Goal: Task Accomplishment & Management: Manage account settings

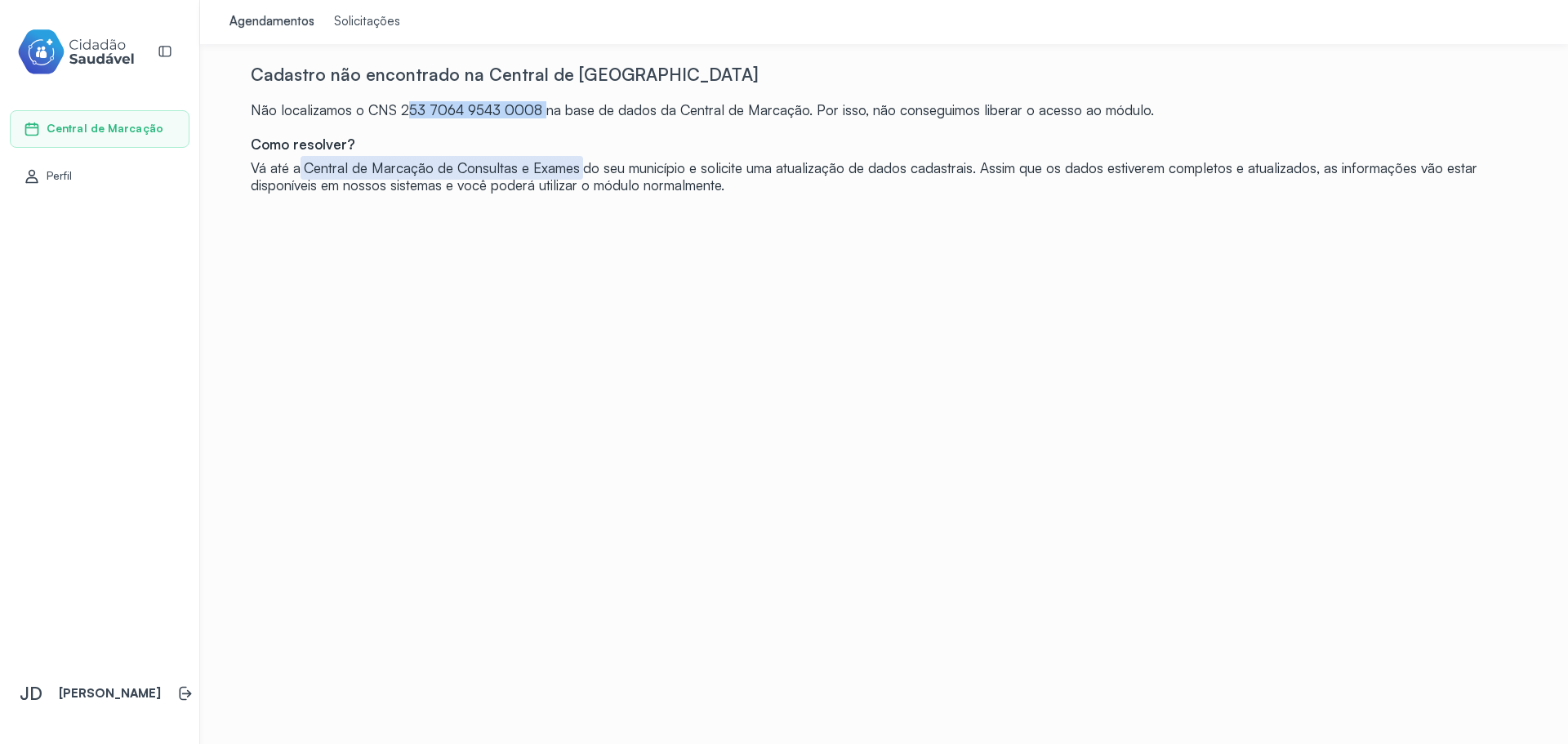
drag, startPoint x: 398, startPoint y: 106, endPoint x: 535, endPoint y: 112, distance: 137.1
click at [535, 112] on div "Não localizamos o CNS 253 7064 9543 0008 na base de dados da Central de Marcaçã…" at bounding box center [884, 109] width 1267 height 17
copy div "253 7064 9543 0008"
click at [72, 182] on span "Perfil" at bounding box center [59, 176] width 26 height 13
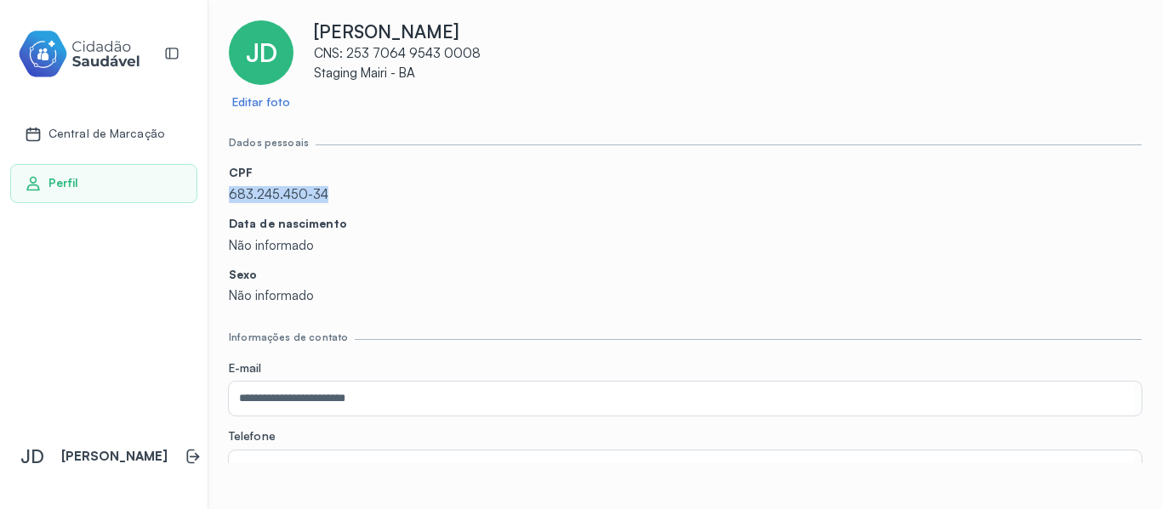
drag, startPoint x: 230, startPoint y: 194, endPoint x: 328, endPoint y: 193, distance: 98.7
click at [328, 193] on p "683.245.450-34" at bounding box center [685, 195] width 913 height 16
copy p "683.245.450-34"
click at [452, 54] on p "CNS: 253 7064 9543 0008" at bounding box center [728, 54] width 828 height 16
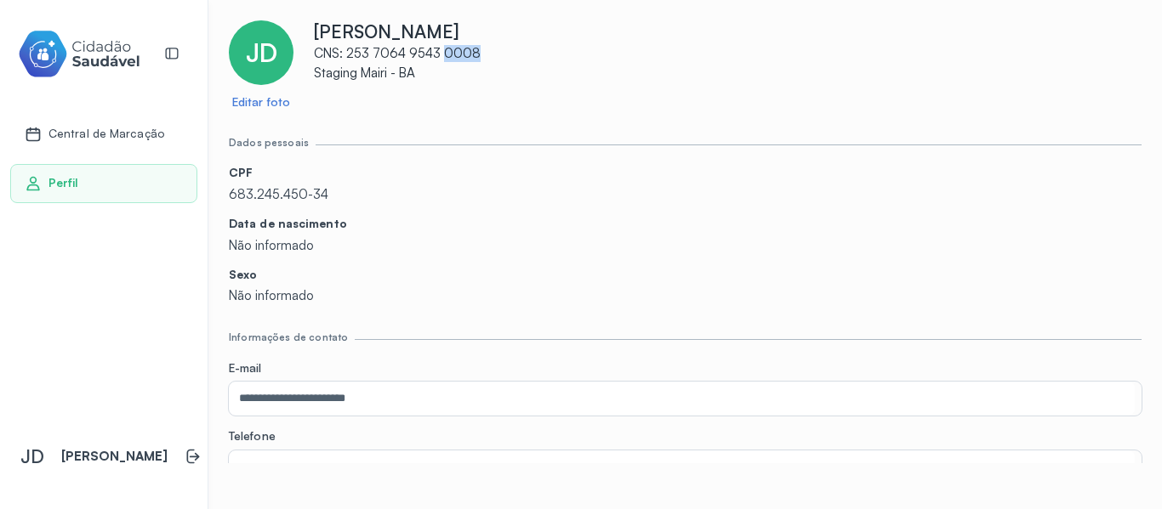
click at [452, 54] on p "CNS: 253 7064 9543 0008" at bounding box center [728, 54] width 828 height 16
drag, startPoint x: 349, startPoint y: 51, endPoint x: 474, endPoint y: 54, distance: 125.1
click at [474, 54] on p "CNS: 253 7064 9543 0008" at bounding box center [728, 54] width 828 height 16
copy p "253 7064 9543 0008"
click at [144, 132] on span "Central de Marcação" at bounding box center [106, 134] width 116 height 14
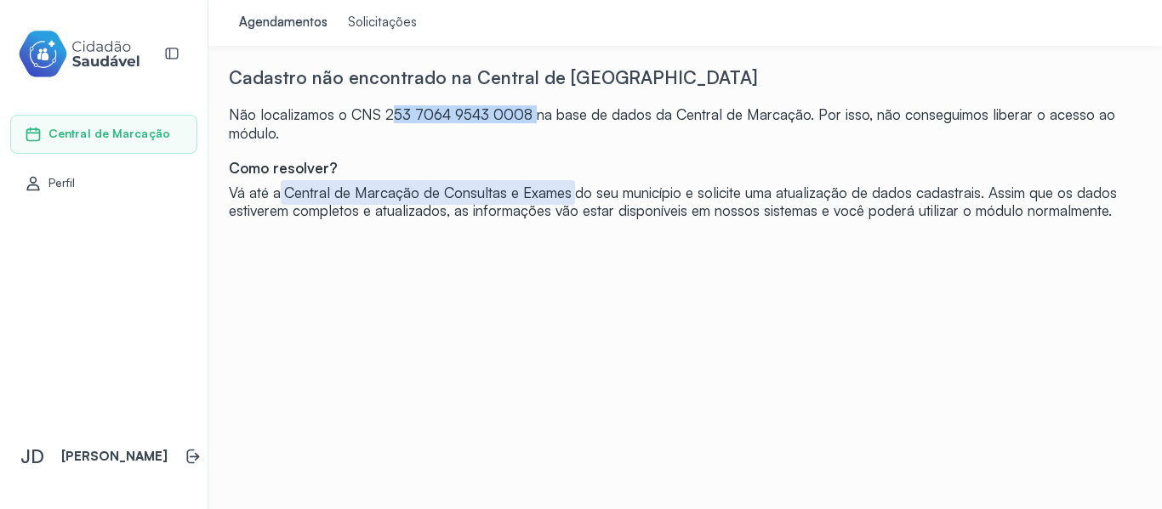
drag, startPoint x: 361, startPoint y: 111, endPoint x: 507, endPoint y: 117, distance: 145.6
click at [507, 117] on div "Não localizamos o CNS 253 7064 9543 0008 na base de dados da Central de Marcaçã…" at bounding box center [685, 123] width 913 height 37
copy div "253 7064 9543 0008"
click at [94, 175] on link "Perfil" at bounding box center [104, 183] width 158 height 17
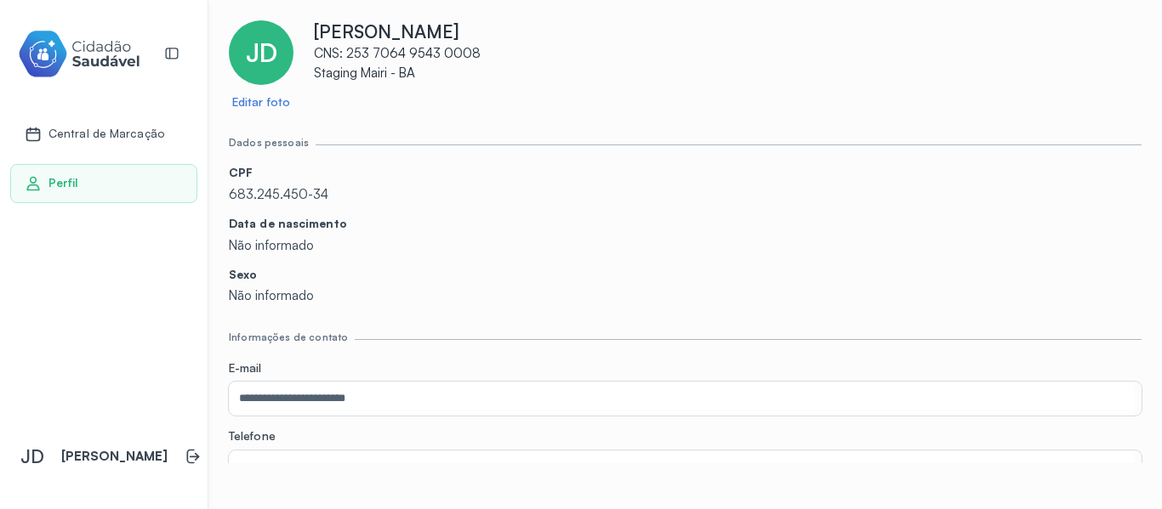
click at [253, 196] on p "683.245.450-34" at bounding box center [685, 195] width 913 height 16
copy p "683.245.450-34"
click at [448, 131] on div "**********" at bounding box center [685, 488] width 913 height 936
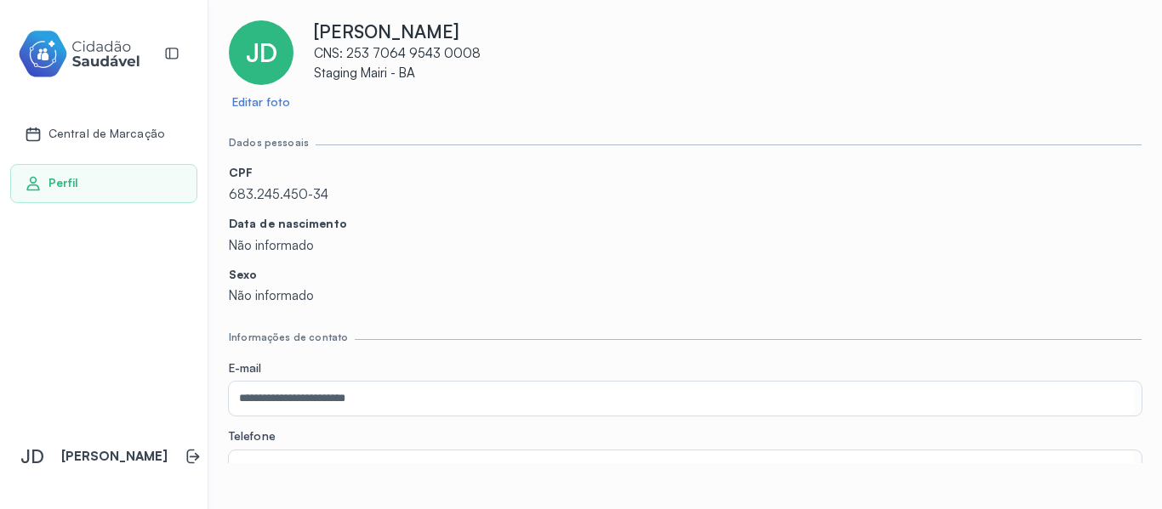
click at [133, 134] on span "Central de Marcação" at bounding box center [106, 134] width 116 height 14
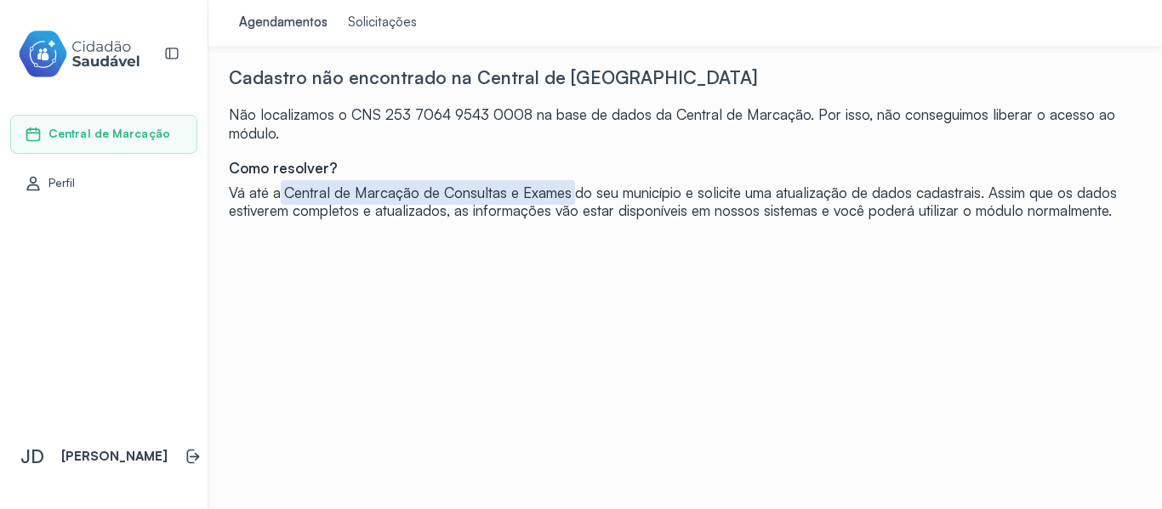
click at [133, 134] on span "Central de Marcação" at bounding box center [109, 134] width 122 height 14
click at [128, 134] on span "Central de Marcação" at bounding box center [109, 134] width 122 height 14
click at [350, 21] on div "Solicitações" at bounding box center [382, 22] width 69 height 17
drag, startPoint x: 350, startPoint y: 21, endPoint x: 282, endPoint y: 20, distance: 68.9
click at [282, 20] on div "Agendamentos" at bounding box center [283, 22] width 88 height 17
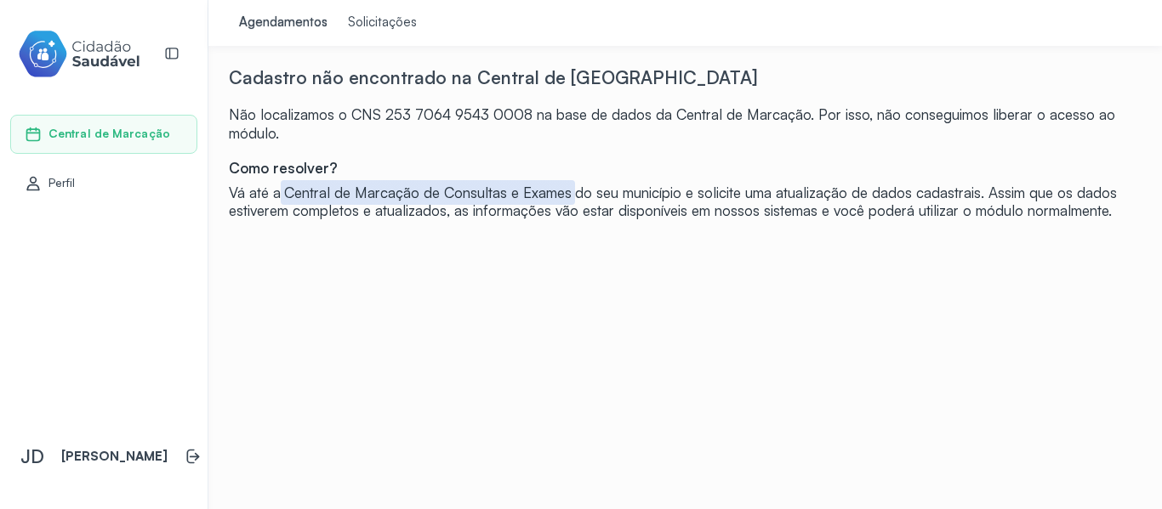
click at [282, 20] on div "Agendamentos" at bounding box center [283, 22] width 88 height 17
click at [386, 287] on div "Cadastro não encontrado na Central de Marcação Não localizamos o CNS 253 7064 9…" at bounding box center [685, 320] width 913 height 509
click at [119, 449] on p "[PERSON_NAME]" at bounding box center [114, 457] width 106 height 16
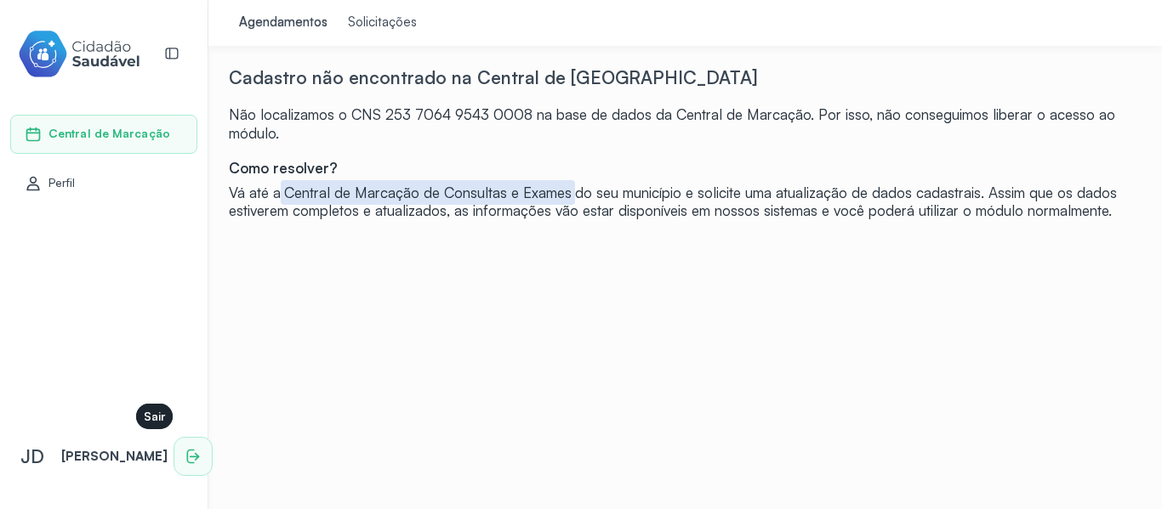
click at [185, 464] on icon at bounding box center [193, 456] width 17 height 17
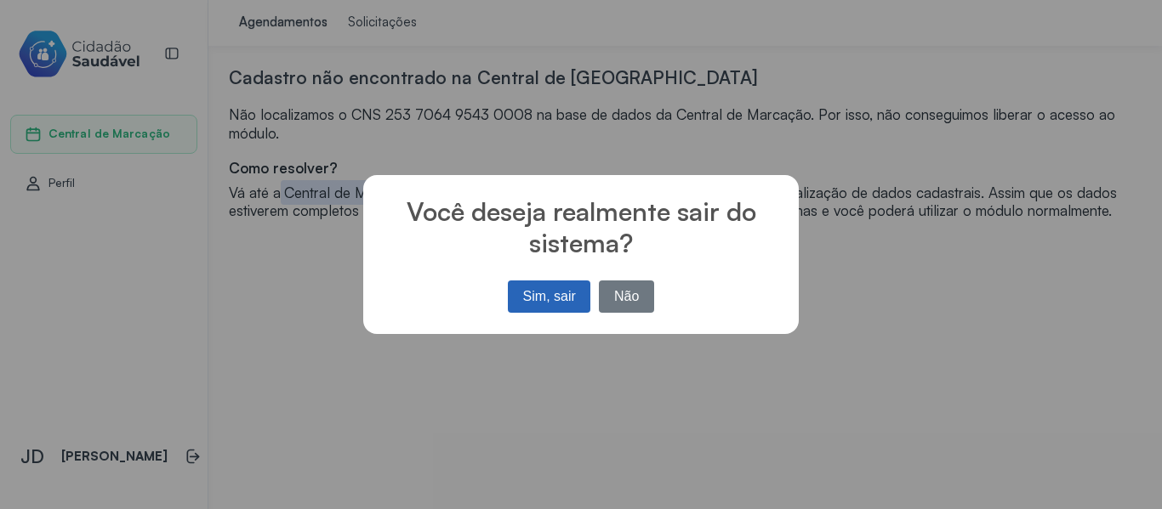
click at [566, 293] on button "Sim, sair" at bounding box center [549, 297] width 82 height 32
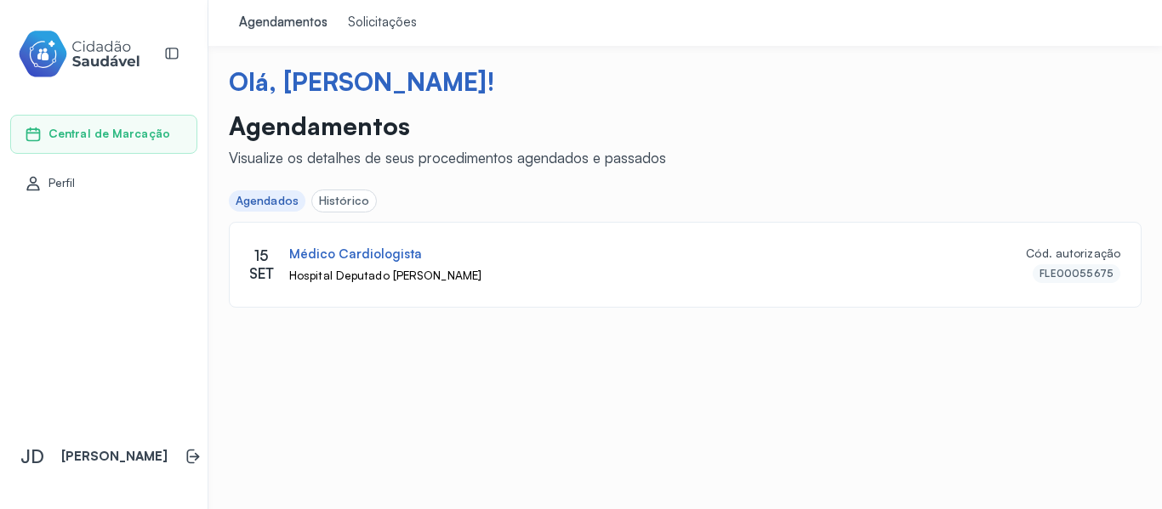
click at [406, 399] on div "Agendamentos Solicitações Olá, João Da Silva! Agendamentos Visualize os detalhe…" at bounding box center [684, 254] width 953 height 509
click at [362, 207] on div "Histórico" at bounding box center [344, 201] width 50 height 14
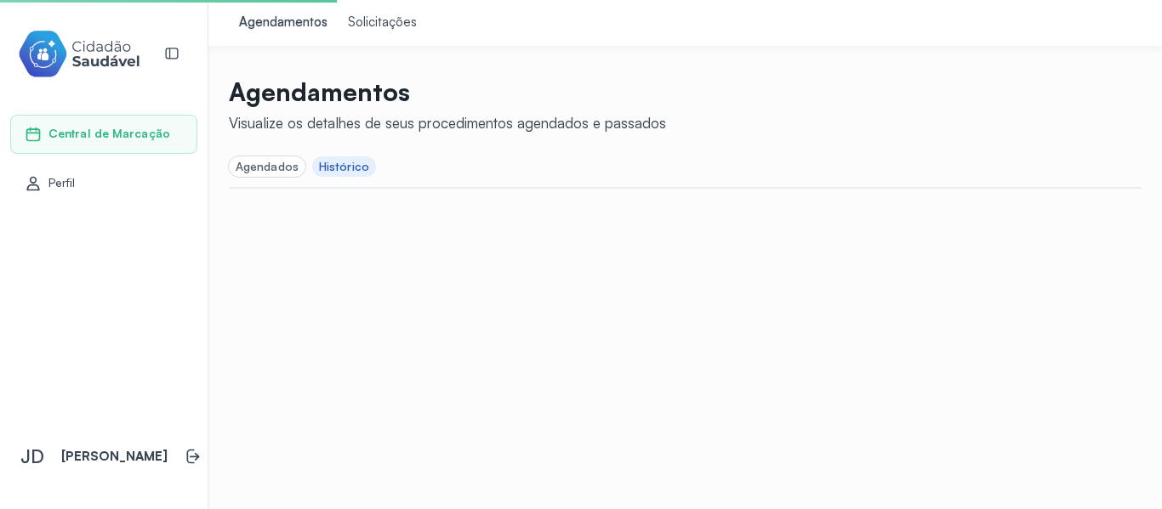
click at [282, 164] on div "Agendados" at bounding box center [267, 167] width 63 height 14
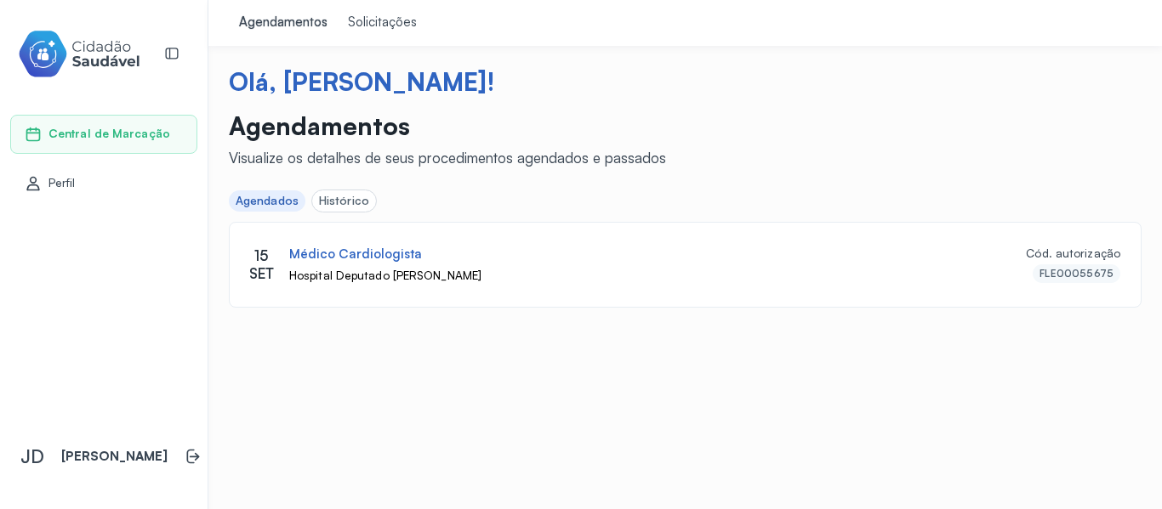
click at [72, 175] on div "Perfil" at bounding box center [50, 183] width 51 height 17
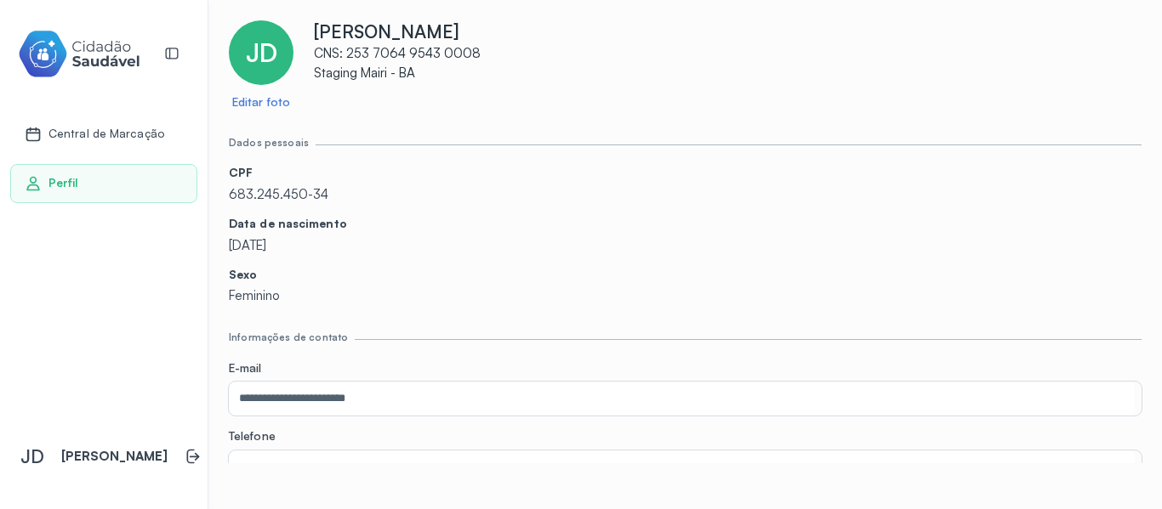
click at [234, 195] on p "683.245.450-34" at bounding box center [685, 195] width 913 height 16
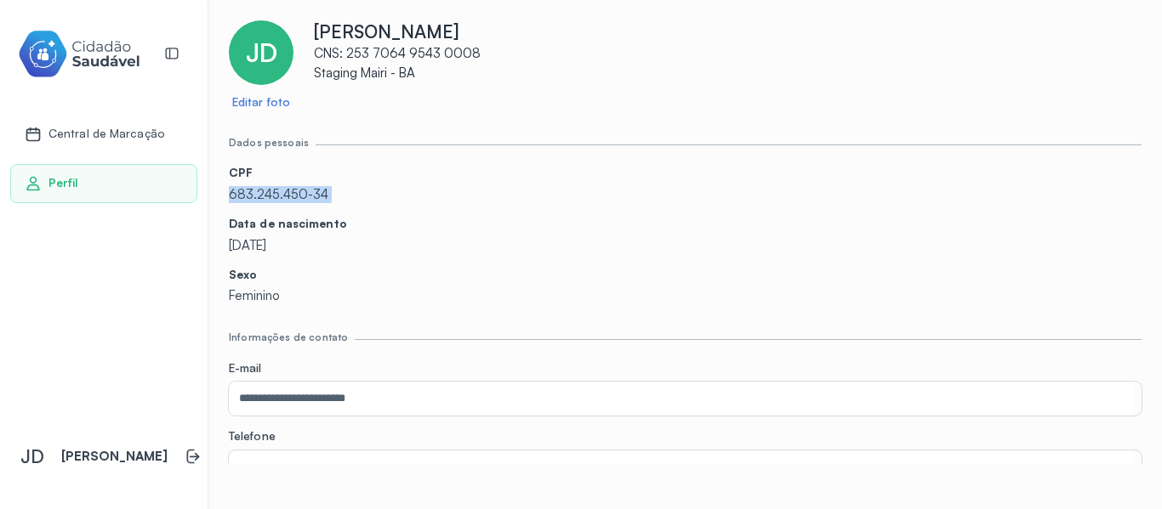
click at [234, 195] on p "683.245.450-34" at bounding box center [685, 195] width 913 height 16
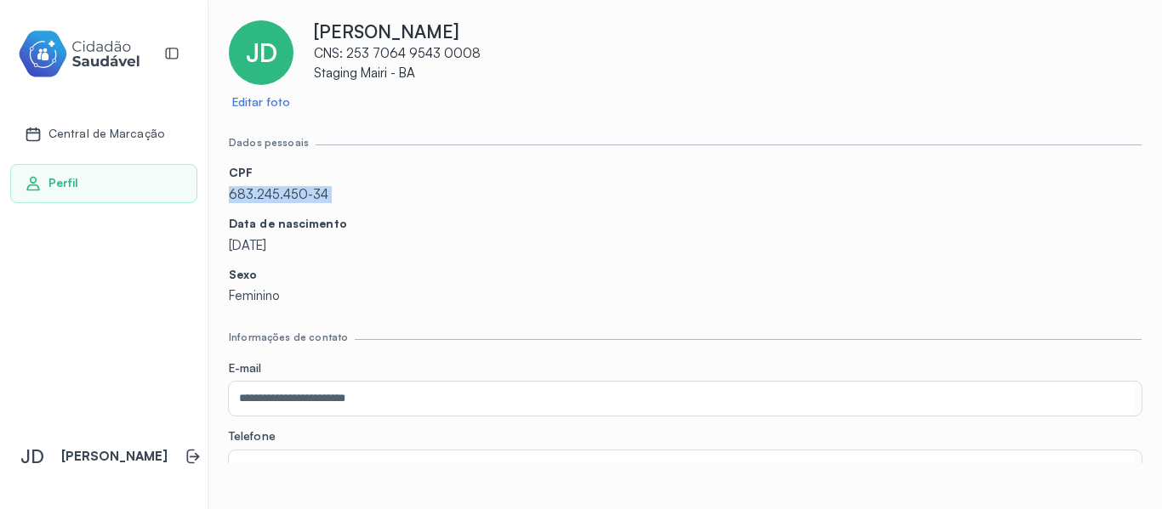
click at [234, 195] on p "683.245.450-34" at bounding box center [685, 195] width 913 height 16
click at [624, 217] on p "Data de nascimento" at bounding box center [685, 224] width 913 height 14
